Goal: Task Accomplishment & Management: Manage account settings

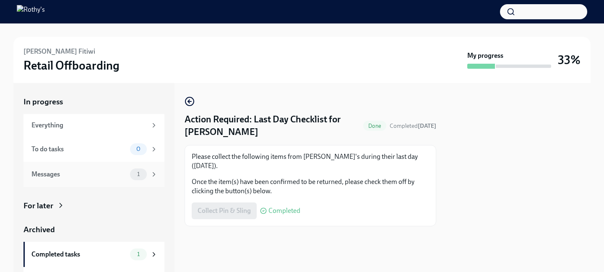
click at [76, 176] on div "Messages" at bounding box center [78, 174] width 95 height 9
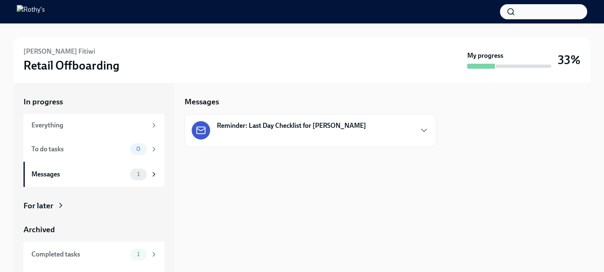
click at [294, 130] on strong "Reminder: Last Day Checklist for [PERSON_NAME]" at bounding box center [291, 125] width 149 height 9
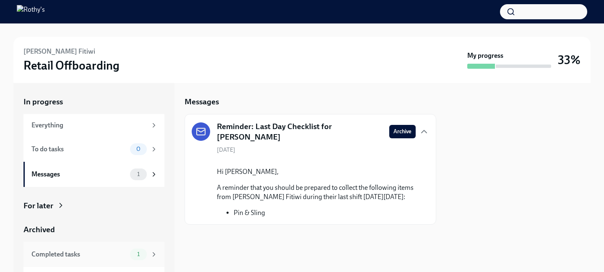
scroll to position [20, 0]
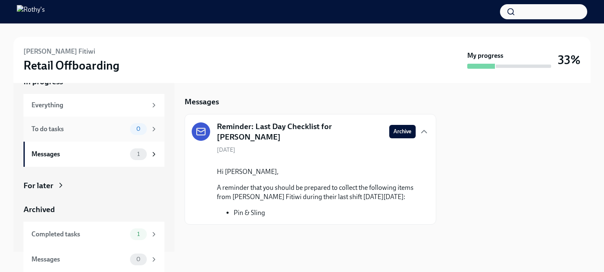
click at [116, 133] on div "To do tasks" at bounding box center [78, 129] width 95 height 9
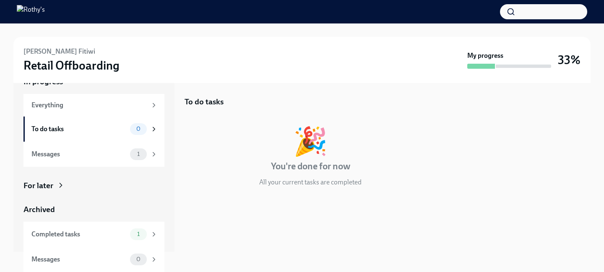
click at [51, 180] on div "For later" at bounding box center [38, 185] width 30 height 11
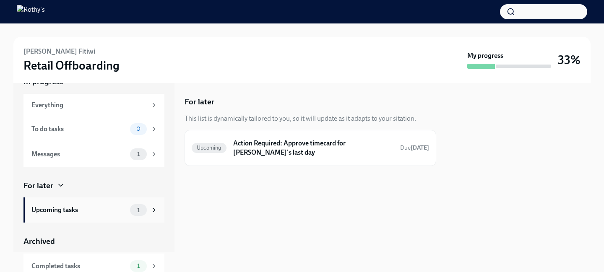
click at [104, 212] on div "Upcoming tasks" at bounding box center [78, 210] width 95 height 9
click at [266, 152] on h6 "Action Required: Approve timecard for [PERSON_NAME]'s last day" at bounding box center [313, 148] width 160 height 18
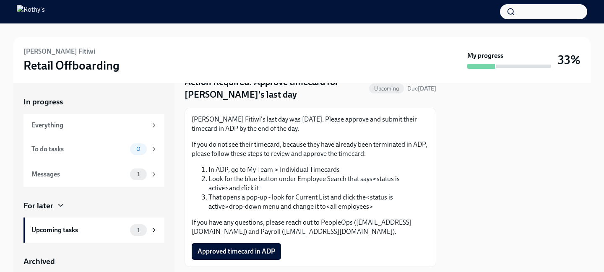
scroll to position [59, 0]
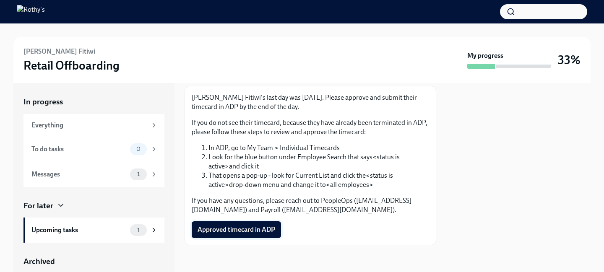
click at [225, 228] on span "Approved timecard in ADP" at bounding box center [237, 230] width 78 height 8
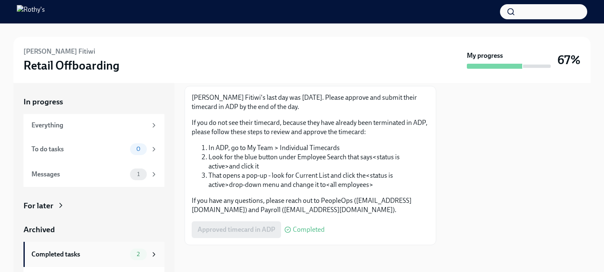
click at [130, 253] on div "2" at bounding box center [138, 255] width 17 height 12
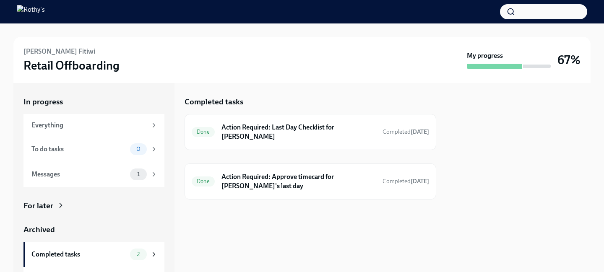
click at [80, 199] on div "In progress Everything To do tasks 0 Messages 1 For later Archived Completed ta…" at bounding box center [93, 194] width 141 height 196
click at [43, 207] on div "For later" at bounding box center [38, 206] width 30 height 11
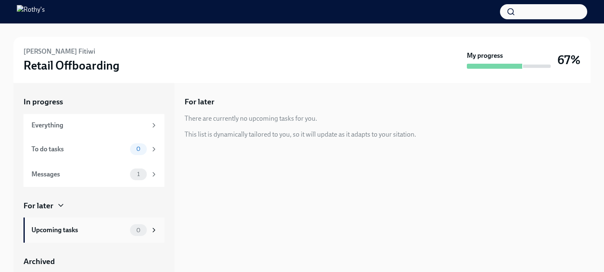
click at [97, 228] on div "Upcoming tasks" at bounding box center [78, 230] width 95 height 9
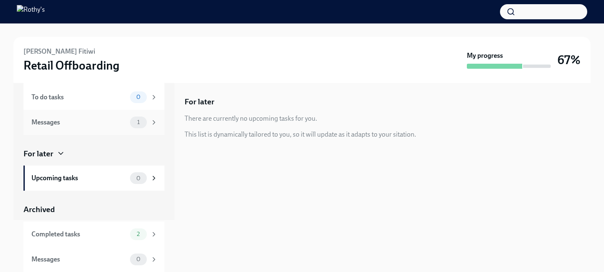
click at [102, 127] on div "Messages" at bounding box center [78, 122] width 95 height 9
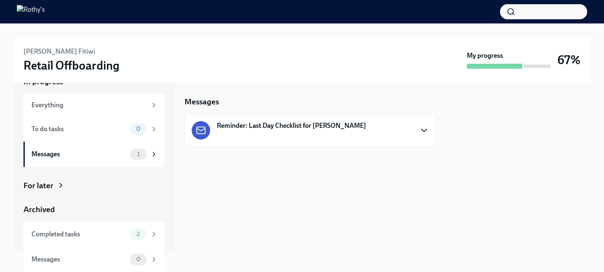
click at [422, 131] on icon "button" at bounding box center [424, 130] width 10 height 10
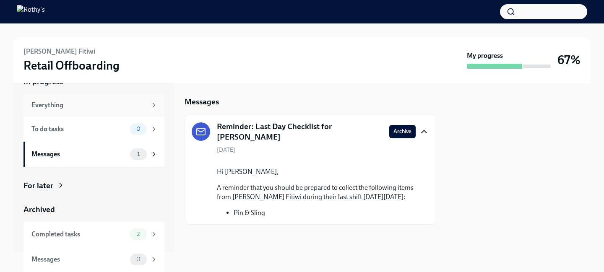
click at [155, 104] on icon at bounding box center [154, 106] width 8 height 8
